Goal: Transaction & Acquisition: Download file/media

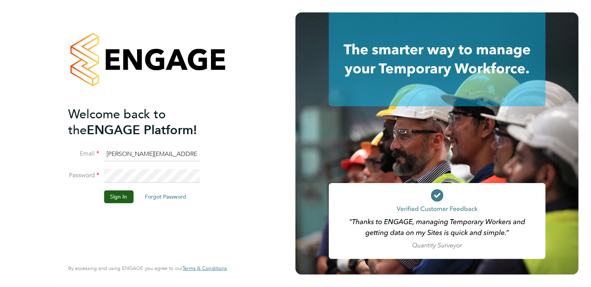
click at [180, 157] on input "richard@northbuildrecruit.com" at bounding box center [152, 154] width 96 height 14
type input "m"
type input "callum@northbuildrecruit.com"
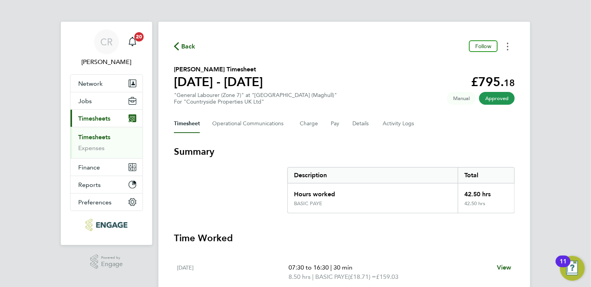
click at [509, 46] on button "Timesheets Menu" at bounding box center [508, 46] width 14 height 12
click at [468, 65] on link "Download timesheet" at bounding box center [468, 63] width 93 height 15
click at [510, 47] on button "Timesheets Menu" at bounding box center [508, 46] width 14 height 12
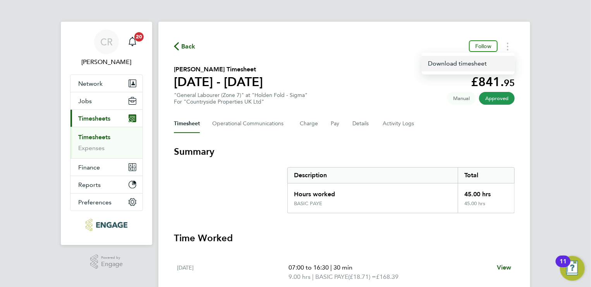
click at [465, 63] on link "Download timesheet" at bounding box center [468, 63] width 93 height 15
click at [564, 70] on div "CR Callum Riley Notifications 20 Applications: Network Team Members Businesses …" at bounding box center [295, 283] width 591 height 566
click at [507, 47] on circle "Timesheets Menu" at bounding box center [508, 47] width 2 height 2
click at [431, 65] on link "Download timesheet" at bounding box center [468, 63] width 93 height 15
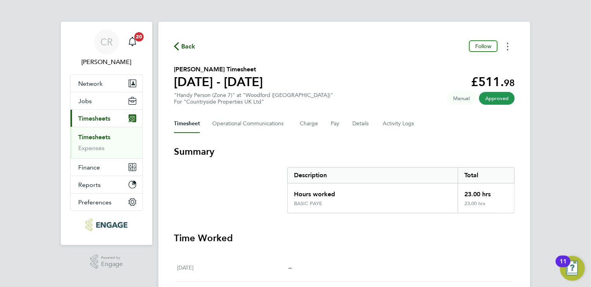
click at [508, 51] on button "Timesheets Menu" at bounding box center [508, 46] width 14 height 12
click at [481, 64] on link "Download timesheet" at bounding box center [468, 63] width 93 height 15
